Goal: Task Accomplishment & Management: Use online tool/utility

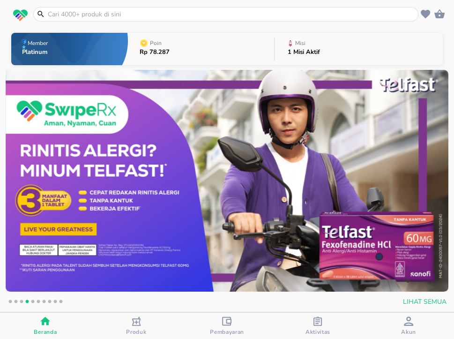
click at [172, 60] on div "Poin Rp 78.287" at bounding box center [154, 49] width 39 height 33
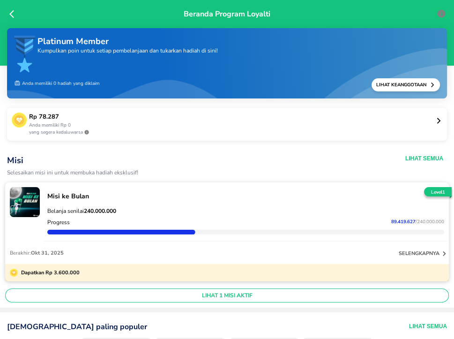
click at [275, 129] on p "yang segera kedaluwarsa" at bounding box center [232, 132] width 406 height 7
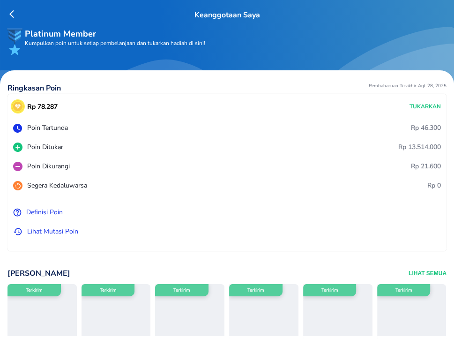
click at [427, 105] on p "Tukarkan" at bounding box center [425, 106] width 31 height 8
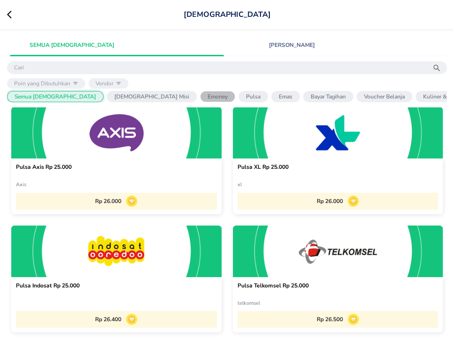
click at [208, 93] on p "Emoney" at bounding box center [218, 97] width 20 height 8
